Goal: Information Seeking & Learning: Learn about a topic

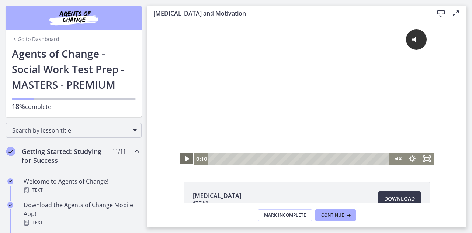
click at [186, 157] on icon "Play Video" at bounding box center [188, 158] width 4 height 5
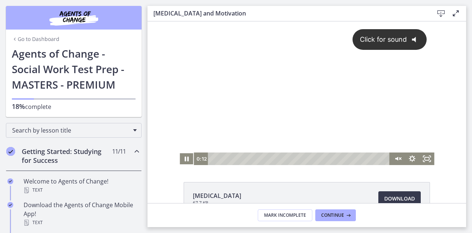
click at [390, 45] on button "Click for sound @keyframes VOLUME_SMALL_WAVE_FLASH { 0% { opacity: 0; } 33% { o…" at bounding box center [390, 39] width 75 height 21
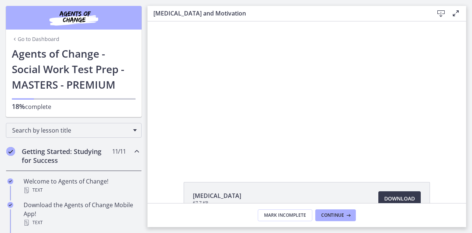
click at [163, 128] on div "Click for sound @keyframes VOLUME_SMALL_WAVE_FLASH { 0% { opacity: 0; } 33% { o…" at bounding box center [307, 93] width 319 height 144
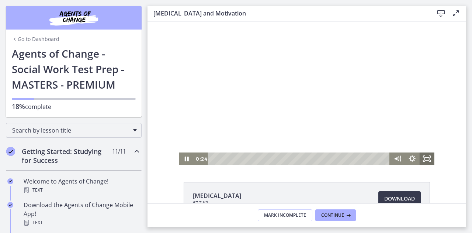
click at [427, 161] on icon "Fullscreen" at bounding box center [427, 158] width 15 height 13
drag, startPoint x: 427, startPoint y: 158, endPoint x: 575, endPoint y: 224, distance: 161.8
click at [427, 158] on icon "Fullscreen" at bounding box center [427, 158] width 15 height 13
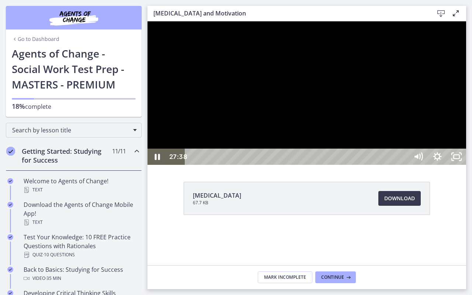
click at [370, 146] on div at bounding box center [307, 93] width 319 height 144
click at [409, 165] on div at bounding box center [307, 93] width 319 height 144
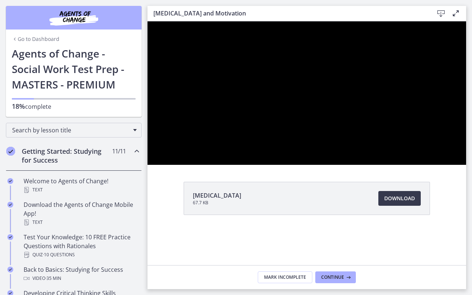
click at [148, 21] on button "Play Video: ctfe73eqvn4c72r5t540.mp4" at bounding box center [148, 21] width 0 height 0
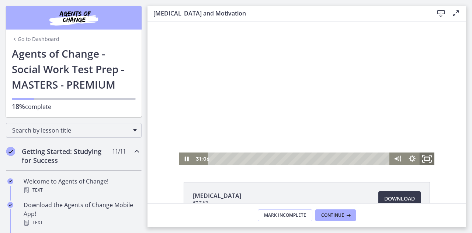
click at [425, 159] on icon "Fullscreen" at bounding box center [427, 158] width 18 height 15
click at [239, 101] on div at bounding box center [306, 93] width 255 height 144
click at [232, 104] on div at bounding box center [306, 93] width 255 height 144
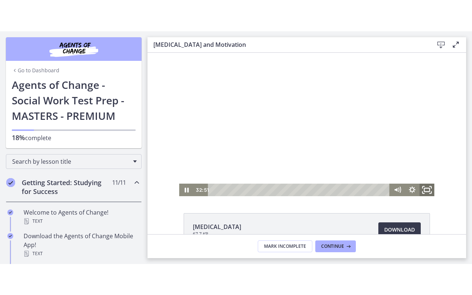
click at [428, 189] on icon "Fullscreen" at bounding box center [427, 189] width 18 height 15
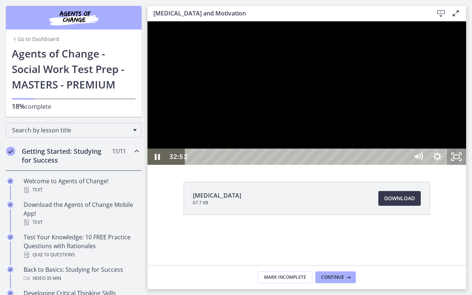
click at [466, 165] on icon "Unfullscreen" at bounding box center [456, 157] width 19 height 16
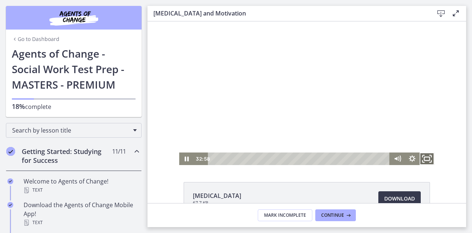
click at [427, 160] on icon "Fullscreen" at bounding box center [427, 158] width 18 height 15
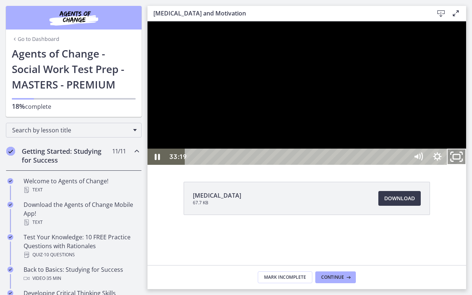
click at [468, 167] on icon "Unfullscreen" at bounding box center [456, 157] width 23 height 20
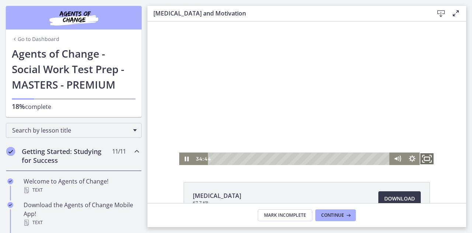
click at [424, 160] on icon "Fullscreen" at bounding box center [427, 158] width 18 height 15
click at [244, 106] on div at bounding box center [306, 93] width 255 height 144
click at [275, 68] on div at bounding box center [306, 93] width 255 height 144
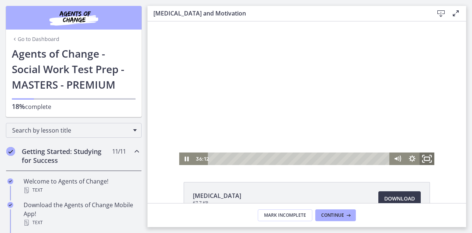
drag, startPoint x: 426, startPoint y: 160, endPoint x: 573, endPoint y: 227, distance: 161.3
click at [426, 160] on icon "Fullscreen" at bounding box center [427, 158] width 18 height 15
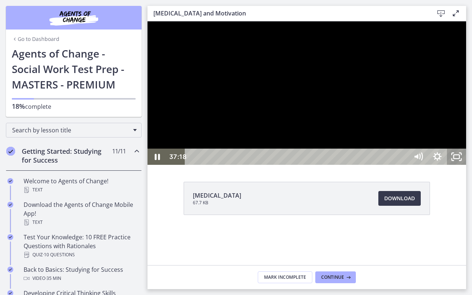
click at [466, 165] on icon "Unfullscreen" at bounding box center [456, 157] width 19 height 16
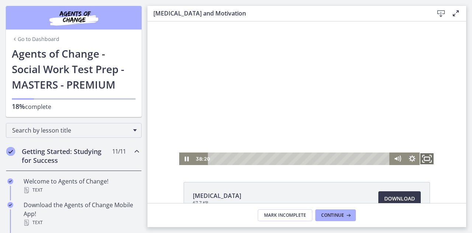
click at [431, 155] on icon "Fullscreen" at bounding box center [427, 158] width 18 height 15
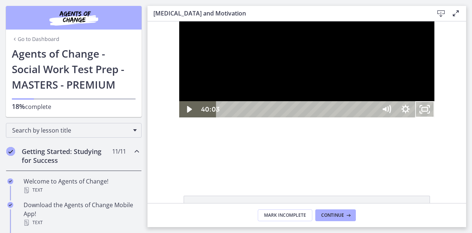
scroll to position [111, 0]
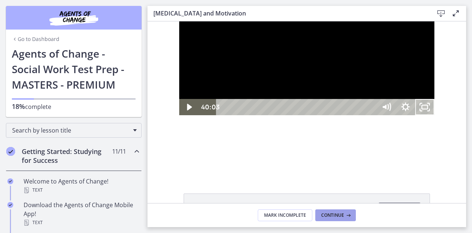
click at [342, 216] on span "Continue" at bounding box center [332, 215] width 23 height 6
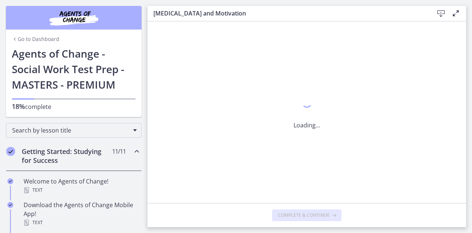
scroll to position [0, 0]
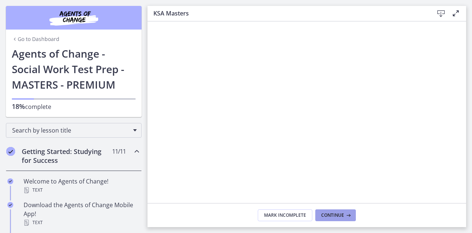
click at [335, 211] on button "Continue" at bounding box center [335, 215] width 41 height 12
click at [332, 216] on span "Continue" at bounding box center [332, 215] width 23 height 6
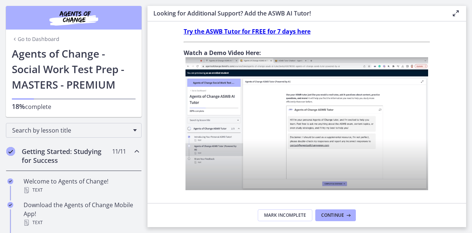
scroll to position [295, 0]
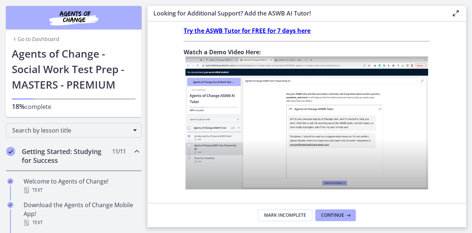
click at [240, 118] on img at bounding box center [307, 122] width 243 height 133
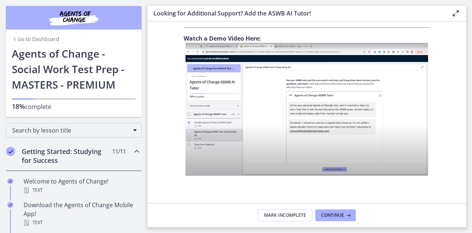
scroll to position [316, 0]
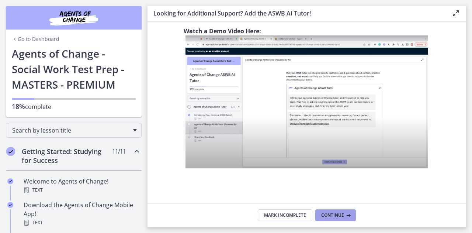
click at [347, 214] on icon at bounding box center [347, 215] width 7 height 6
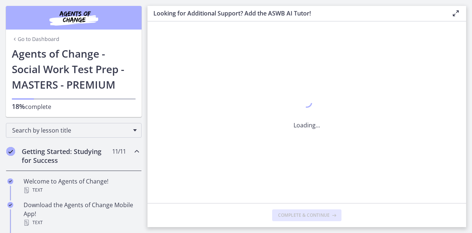
scroll to position [0, 0]
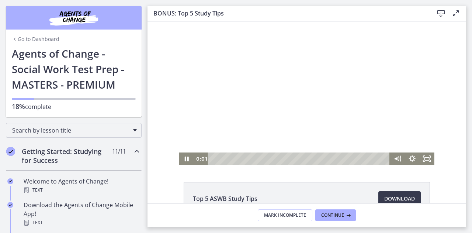
click at [300, 106] on div at bounding box center [306, 93] width 255 height 144
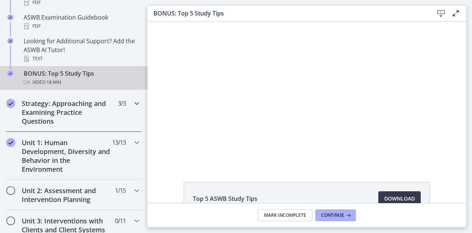
scroll to position [369, 0]
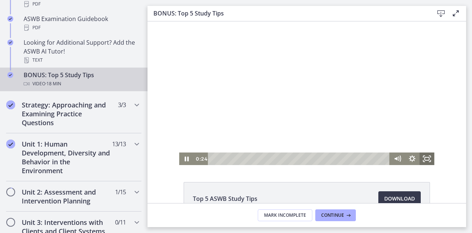
click at [427, 161] on icon "Fullscreen" at bounding box center [427, 158] width 15 height 13
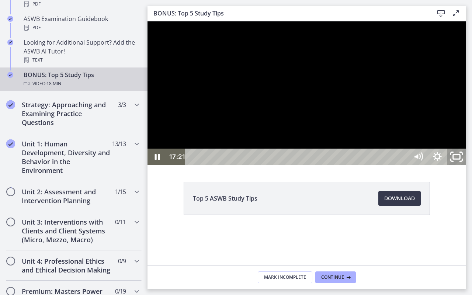
click at [460, 159] on rect "Unfullscreen" at bounding box center [456, 157] width 7 height 4
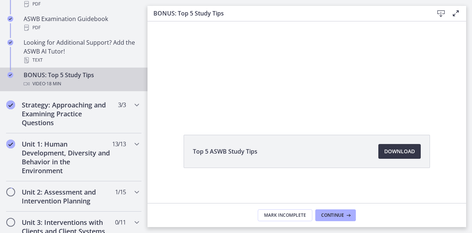
scroll to position [0, 0]
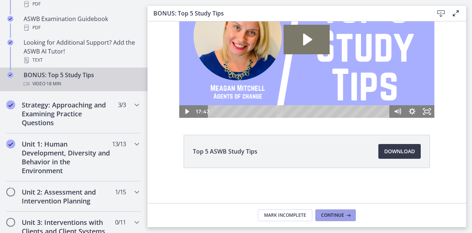
click at [340, 213] on span "Continue" at bounding box center [332, 215] width 23 height 6
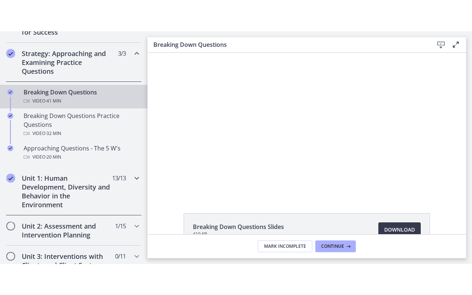
scroll to position [148, 0]
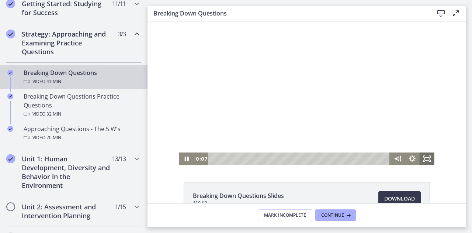
click at [426, 161] on icon "Fullscreen" at bounding box center [427, 158] width 15 height 13
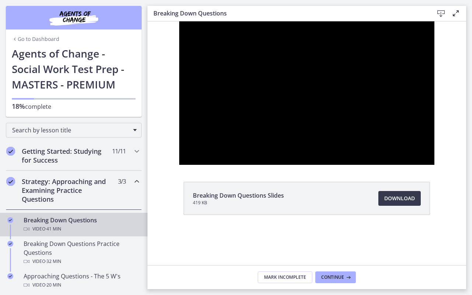
scroll to position [148, 0]
